Goal: Book appointment/travel/reservation

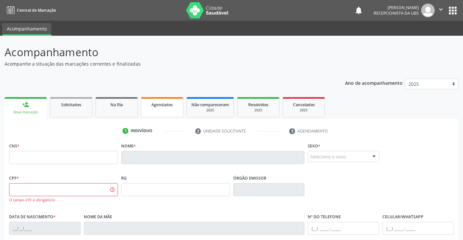
click at [159, 106] on span "Agendados" at bounding box center [161, 105] width 21 height 6
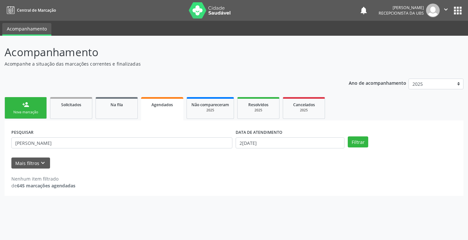
click at [163, 149] on div "PESQUISAR [PERSON_NAME]" at bounding box center [122, 139] width 224 height 25
click at [174, 143] on input "[PERSON_NAME]" at bounding box center [121, 142] width 221 height 11
paste input "898005192200352"
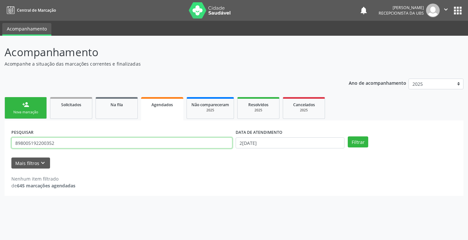
type input "898005192200352"
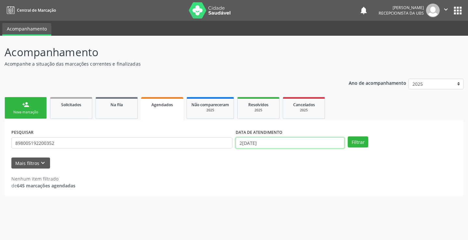
click at [307, 141] on input "2[DATE]" at bounding box center [290, 142] width 109 height 11
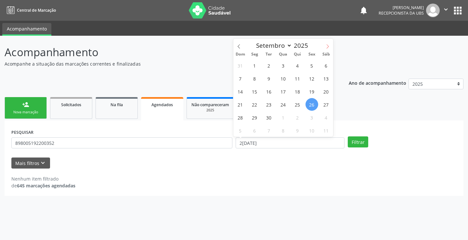
click at [327, 48] on icon at bounding box center [327, 46] width 5 height 5
select select "9"
click at [269, 79] on span "7" at bounding box center [268, 78] width 13 height 13
type input "0[DATE]"
click at [269, 79] on span "7" at bounding box center [268, 78] width 13 height 13
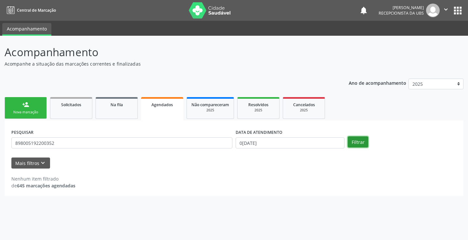
click at [354, 142] on button "Filtrar" at bounding box center [358, 141] width 20 height 11
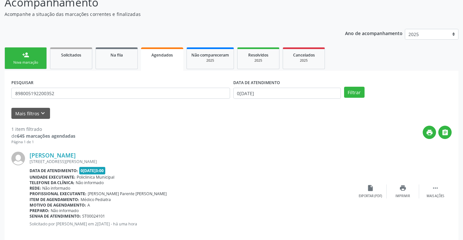
scroll to position [59, 0]
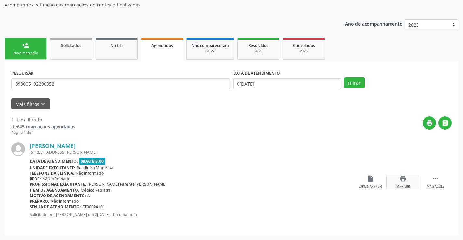
click at [410, 183] on div "print Imprimir" at bounding box center [403, 182] width 32 height 14
click at [24, 49] on div "person_add" at bounding box center [25, 45] width 7 height 7
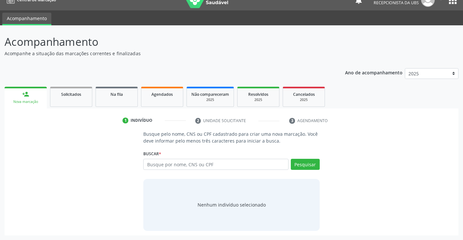
scroll to position [10, 0]
click at [189, 166] on input "text" at bounding box center [215, 164] width 145 height 11
paste input "709609613970579"
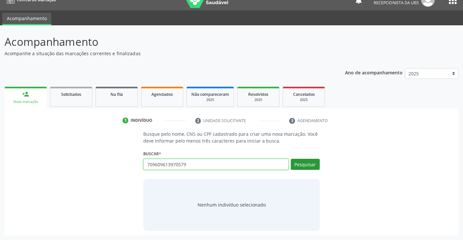
type input "709609613970579"
click at [301, 162] on button "Pesquisar" at bounding box center [305, 164] width 29 height 11
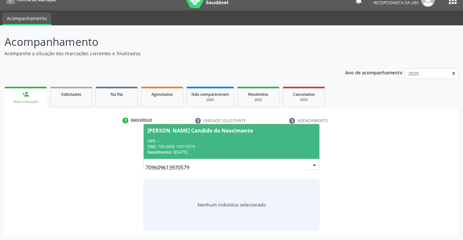
click at [228, 148] on div "CNS: 709 6096 1397 0579" at bounding box center [231, 147] width 168 height 6
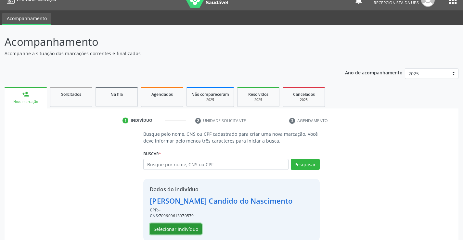
click at [174, 227] on button "Selecionar indivíduo" at bounding box center [176, 229] width 52 height 11
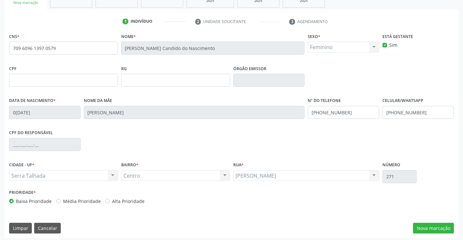
scroll to position [112, 0]
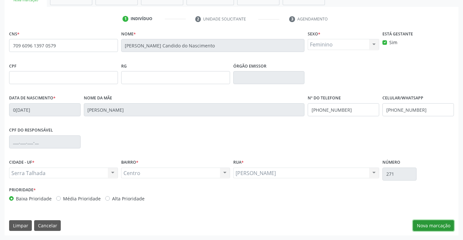
click at [430, 227] on button "Nova marcação" at bounding box center [433, 225] width 41 height 11
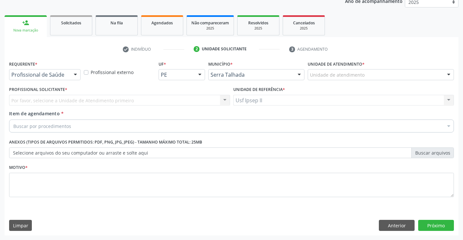
scroll to position [82, 0]
click at [359, 70] on div "Unidade de atendimento" at bounding box center [381, 74] width 146 height 11
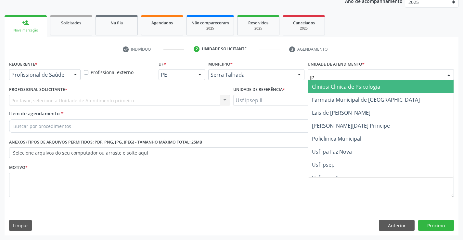
type input "IPS"
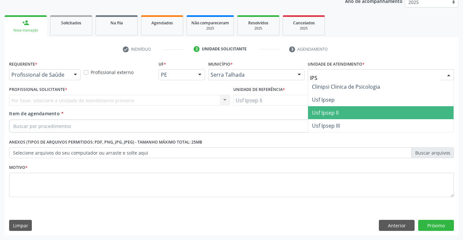
click at [336, 108] on span "Usf Ipsep II" at bounding box center [381, 112] width 146 height 13
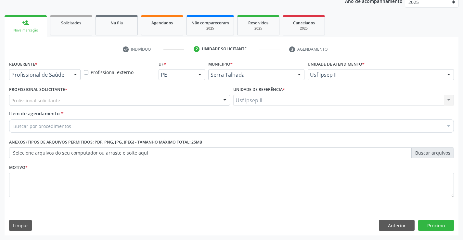
click at [96, 100] on div "Profissional solicitante" at bounding box center [119, 100] width 221 height 11
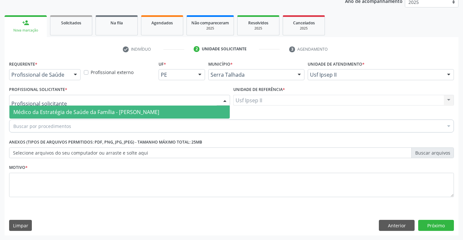
click at [94, 110] on span "Médico da Estratégia de Saúde da Família - [PERSON_NAME]" at bounding box center [86, 112] width 146 height 7
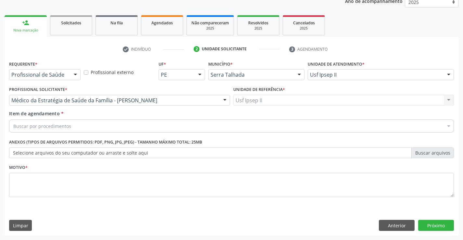
click at [73, 128] on div "Buscar por procedimentos" at bounding box center [231, 126] width 445 height 13
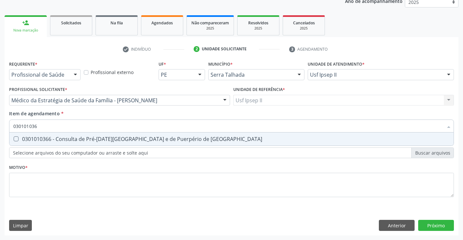
type input "0301010366"
click at [87, 135] on span "0301010366 - Consulta de Pré-[DATE][GEOGRAPHIC_DATA] e de Puerpério de [GEOGRAP…" at bounding box center [231, 139] width 444 height 13
checkbox Risco "true"
click at [67, 177] on div "Requerente * Profissional de Saúde Profissional de Saúde Paciente Nenhum result…" at bounding box center [231, 132] width 445 height 147
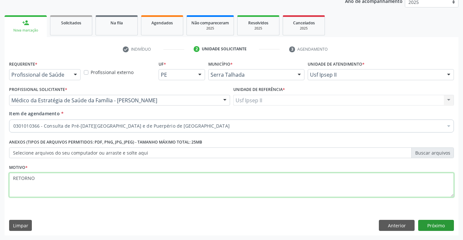
type textarea "RETORNO"
click at [447, 226] on button "Próximo" at bounding box center [436, 225] width 36 height 11
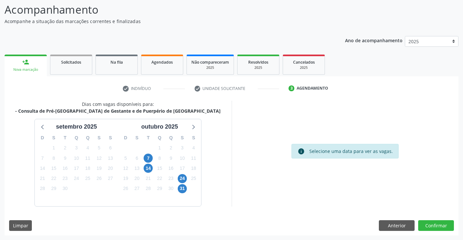
scroll to position [43, 0]
click at [146, 169] on span "14" at bounding box center [148, 168] width 9 height 9
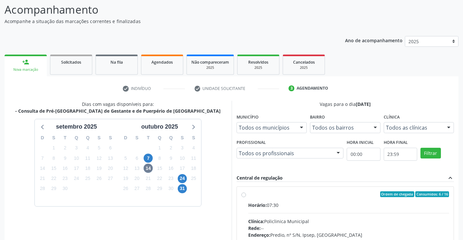
click at [213, 113] on div "Dias com vagas disponíveis para: - Consulta de Pré-[GEOGRAPHIC_DATA] de Gestant…" at bounding box center [118, 206] width 227 height 211
click at [185, 178] on span "24" at bounding box center [182, 178] width 9 height 9
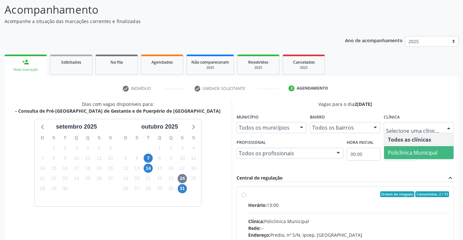
click at [405, 152] on span "Policlinica Municipal" at bounding box center [412, 152] width 49 height 7
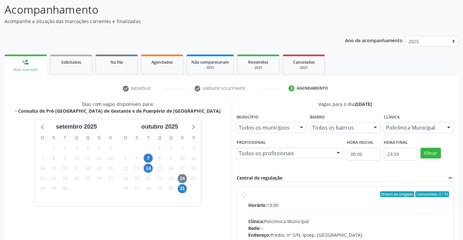
click at [323, 160] on fieldset "Profissional Todos os profissionais Todos os profissionais [PERSON_NAME] Nenhum…" at bounding box center [289, 150] width 107 height 25
click at [322, 157] on div "Todos os profissionais" at bounding box center [289, 153] width 107 height 11
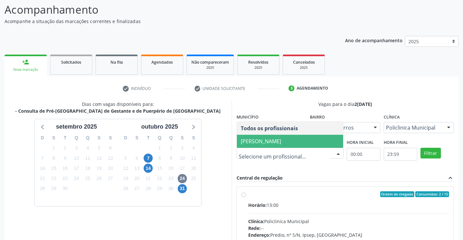
click at [280, 143] on span "[PERSON_NAME]" at bounding box center [261, 141] width 40 height 7
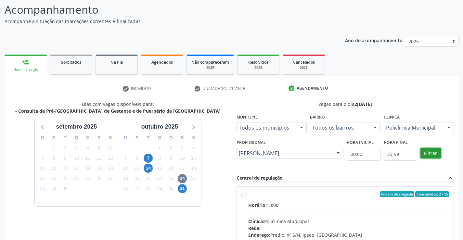
click at [431, 152] on button "Filtrar" at bounding box center [430, 153] width 20 height 11
click at [282, 206] on div "Horário: 13:00" at bounding box center [348, 205] width 201 height 7
click at [246, 197] on input "Ordem de chegada Consumidos: 2 / 15 Horário: 13:00 Clínica: Policlinica Municip…" at bounding box center [243, 194] width 5 height 6
radio input "true"
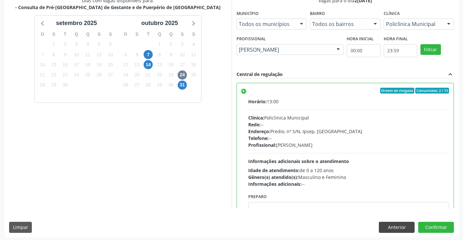
scroll to position [148, 0]
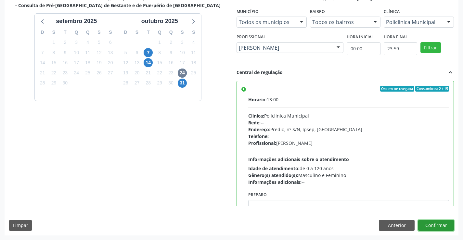
click at [441, 226] on button "Confirmar" at bounding box center [436, 225] width 36 height 11
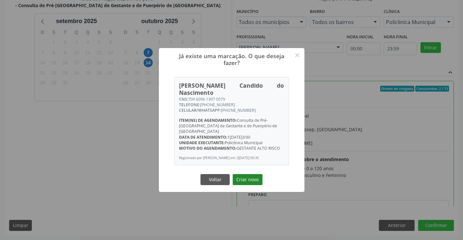
click at [259, 176] on button "Criar novo" at bounding box center [248, 179] width 30 height 11
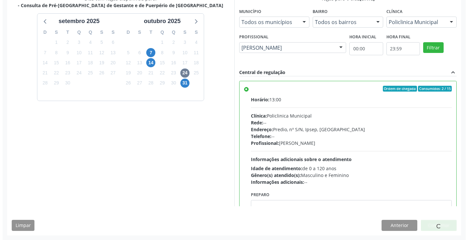
scroll to position [0, 0]
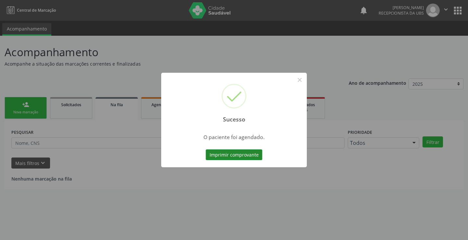
click at [247, 156] on button "Imprimir comprovante" at bounding box center [234, 154] width 57 height 11
